Goal: Task Accomplishment & Management: Manage account settings

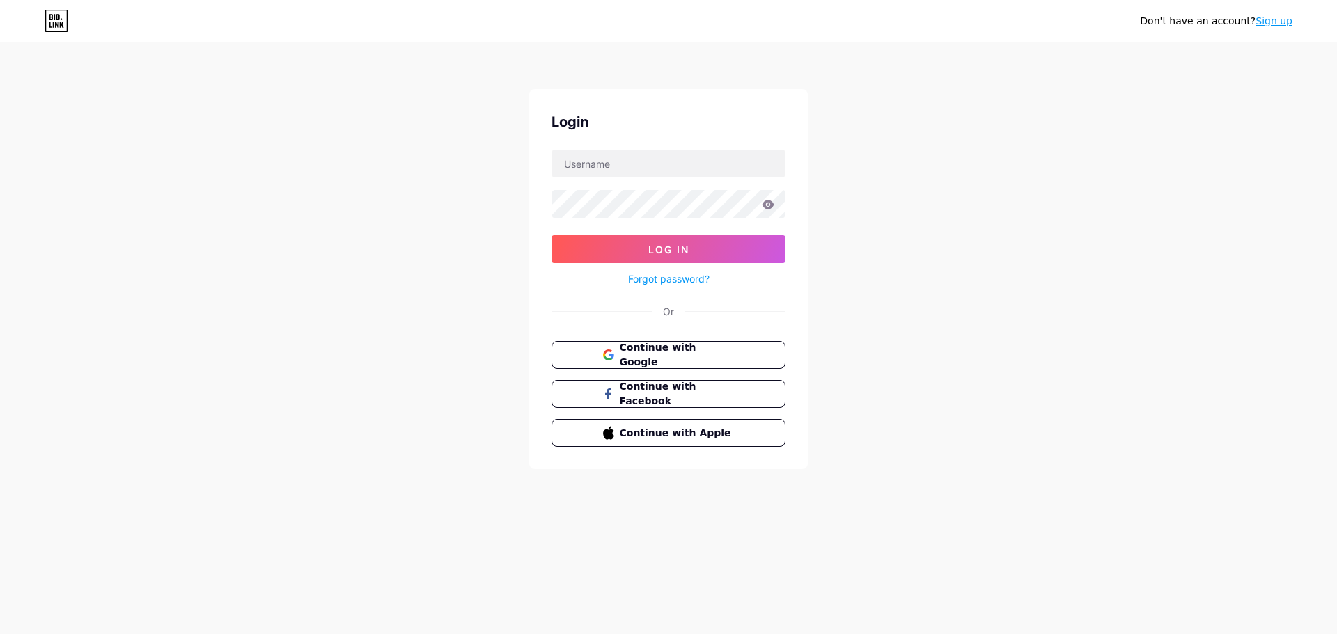
click at [593, 149] on div at bounding box center [668, 163] width 234 height 29
click at [592, 169] on input "text" at bounding box center [668, 164] width 233 height 28
click at [634, 160] on input "text" at bounding box center [668, 164] width 233 height 28
type input "[EMAIL_ADDRESS][DOMAIN_NAME]"
click at [769, 204] on icon at bounding box center [768, 204] width 12 height 9
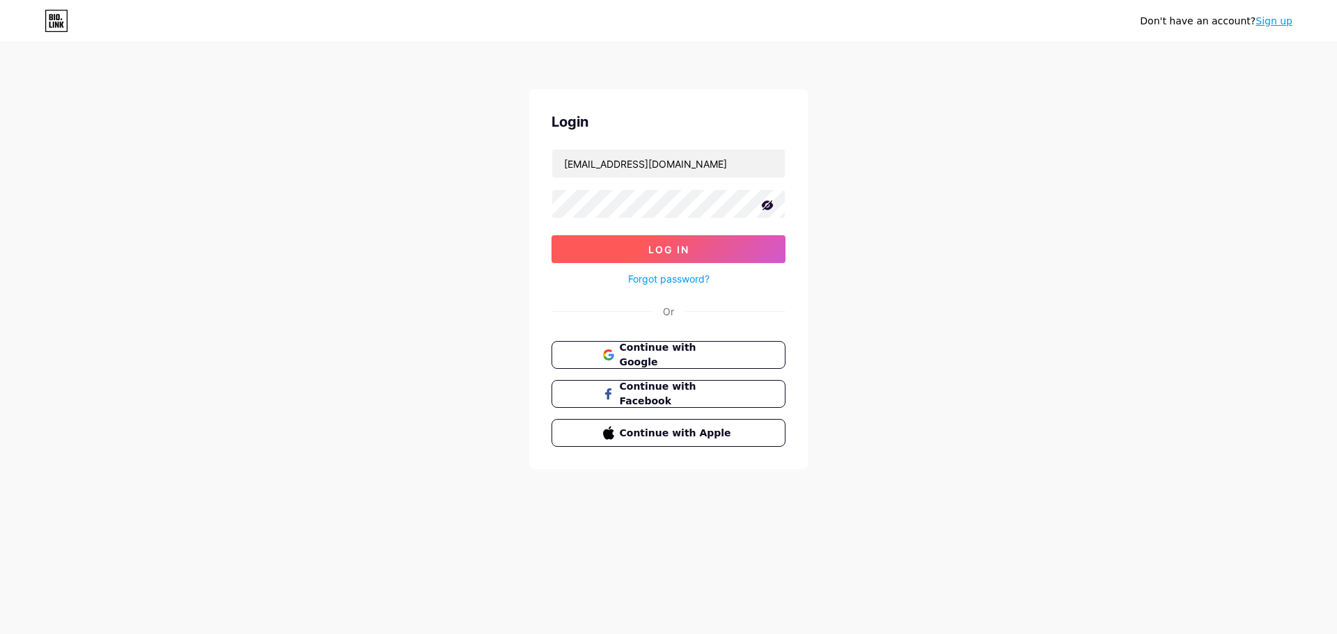
click at [713, 243] on button "Log In" at bounding box center [668, 249] width 234 height 28
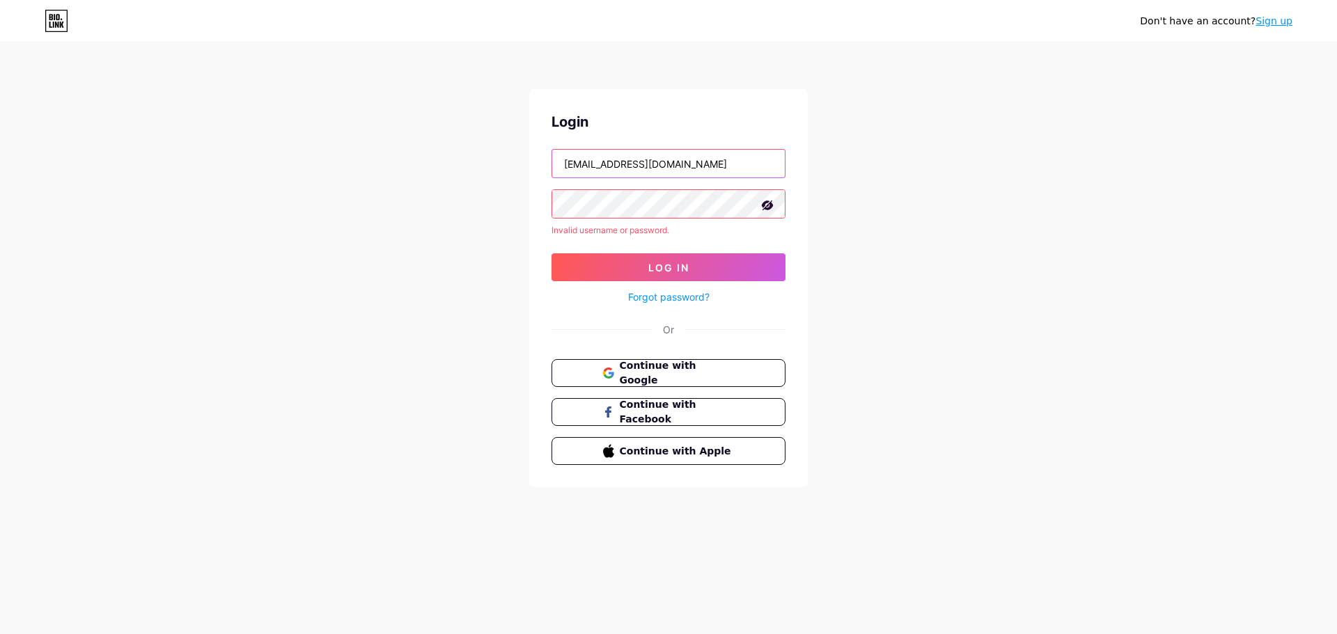
click at [636, 164] on input "[EMAIL_ADDRESS][DOMAIN_NAME]" at bounding box center [668, 164] width 233 height 28
drag, startPoint x: 891, startPoint y: 220, endPoint x: 816, endPoint y: 221, distance: 75.2
click at [891, 221] on div "Don't have an account? Sign up Login Invalid username or password. Log In Forgo…" at bounding box center [668, 266] width 1337 height 532
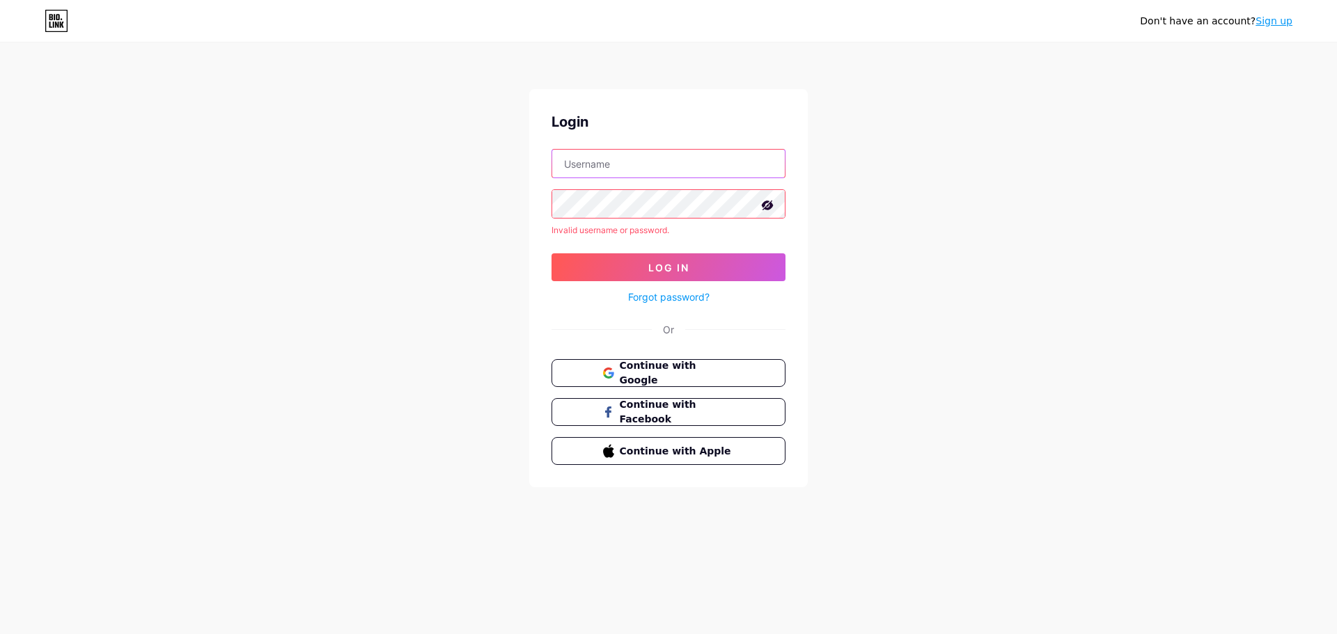
click at [590, 165] on input "text" at bounding box center [668, 164] width 233 height 28
drag, startPoint x: 590, startPoint y: 165, endPoint x: 593, endPoint y: 159, distance: 7.2
click at [590, 165] on input "text" at bounding box center [668, 164] width 233 height 28
drag, startPoint x: 616, startPoint y: 177, endPoint x: 608, endPoint y: 171, distance: 9.9
click at [616, 177] on input "text" at bounding box center [668, 164] width 233 height 28
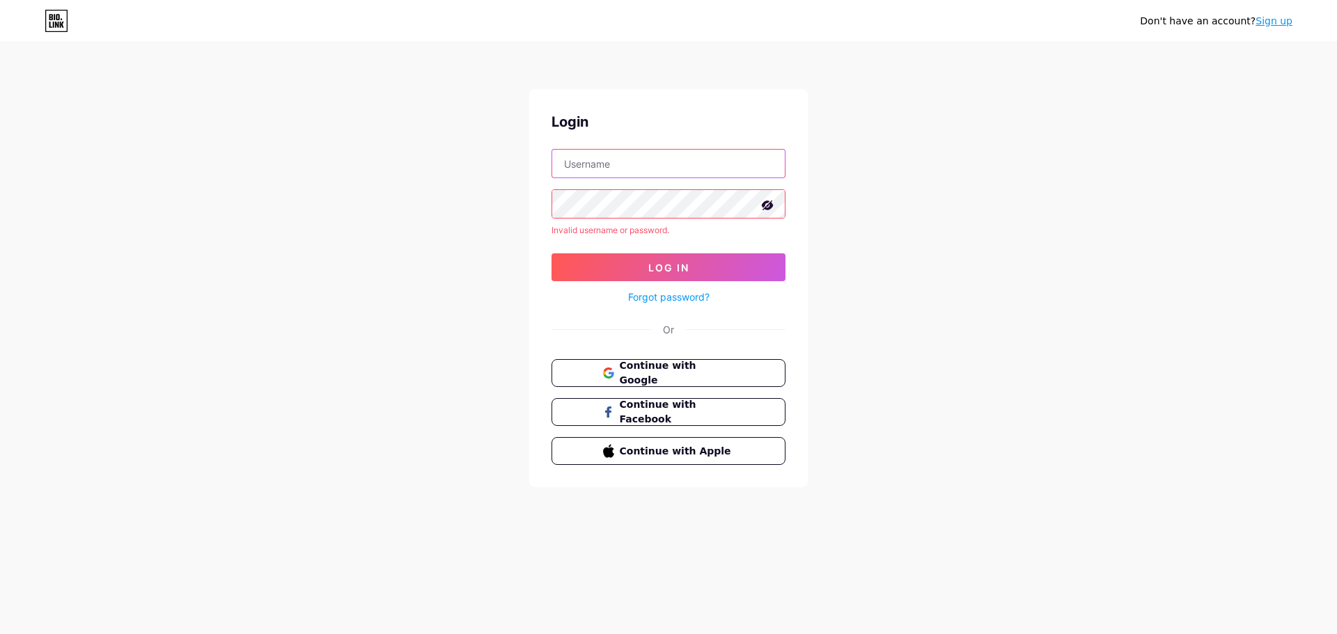
click at [606, 170] on input "text" at bounding box center [668, 164] width 233 height 28
click at [640, 166] on input "festival" at bounding box center [668, 164] width 233 height 28
type input "festivalemergentest"
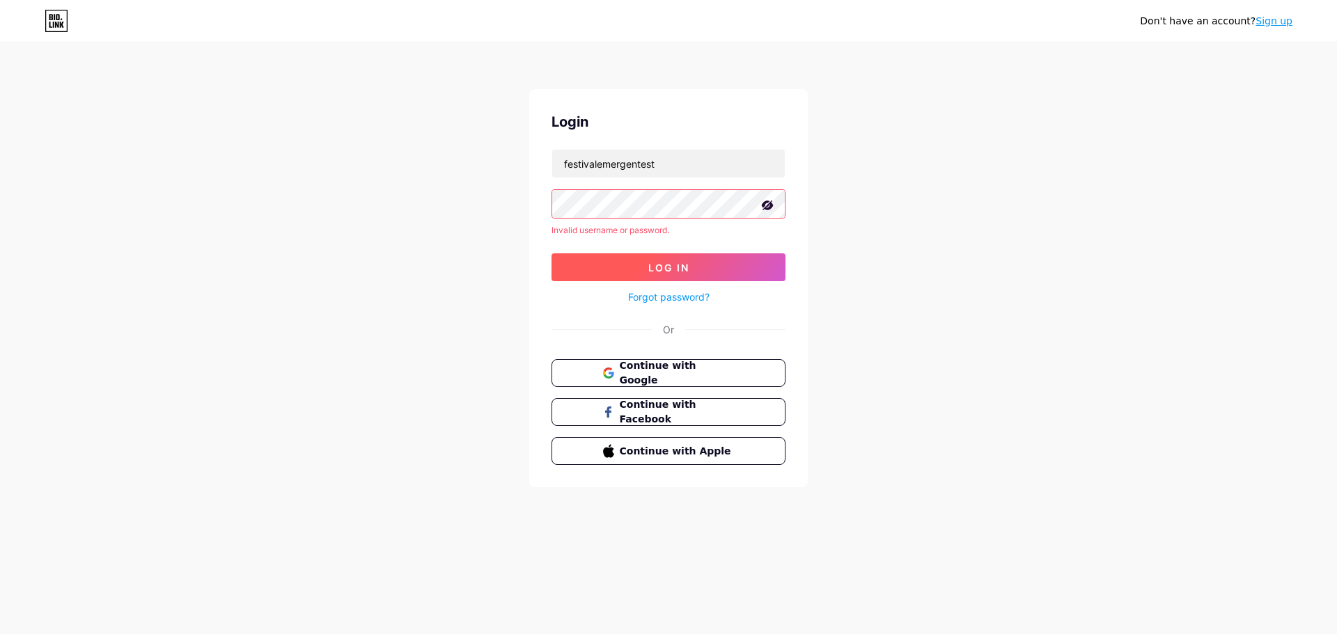
click at [632, 265] on button "Log In" at bounding box center [668, 267] width 234 height 28
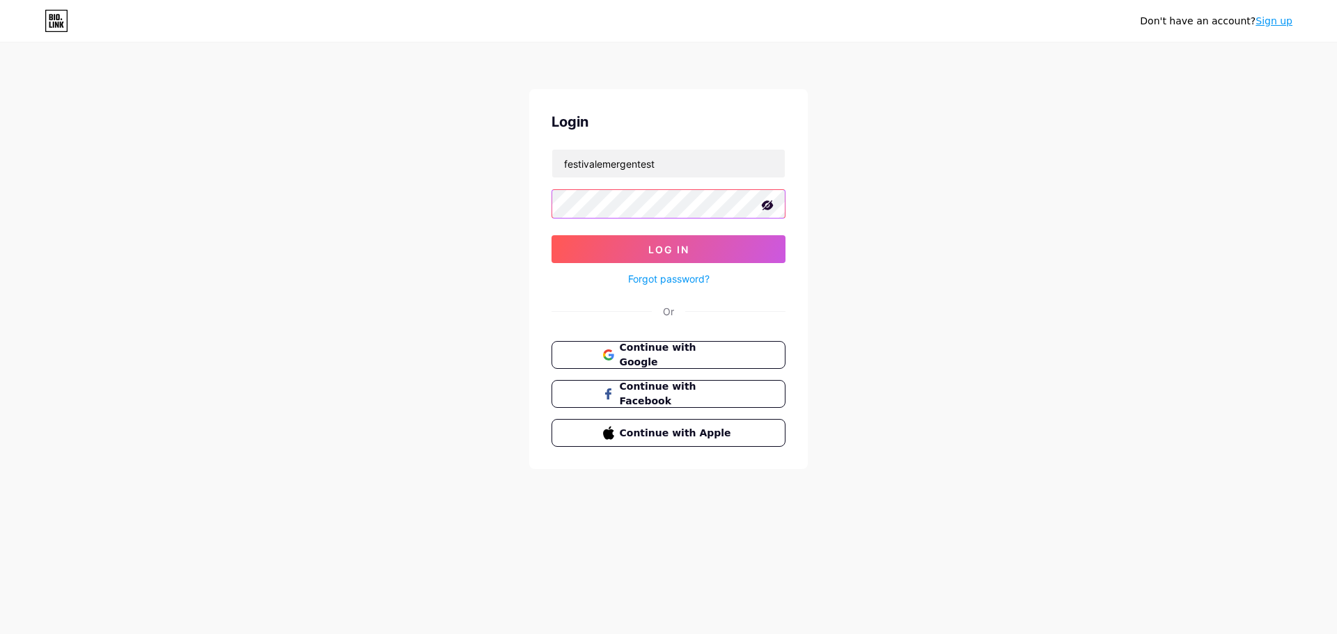
click at [551, 235] on button "Log In" at bounding box center [668, 249] width 234 height 28
